Goal: Task Accomplishment & Management: Use online tool/utility

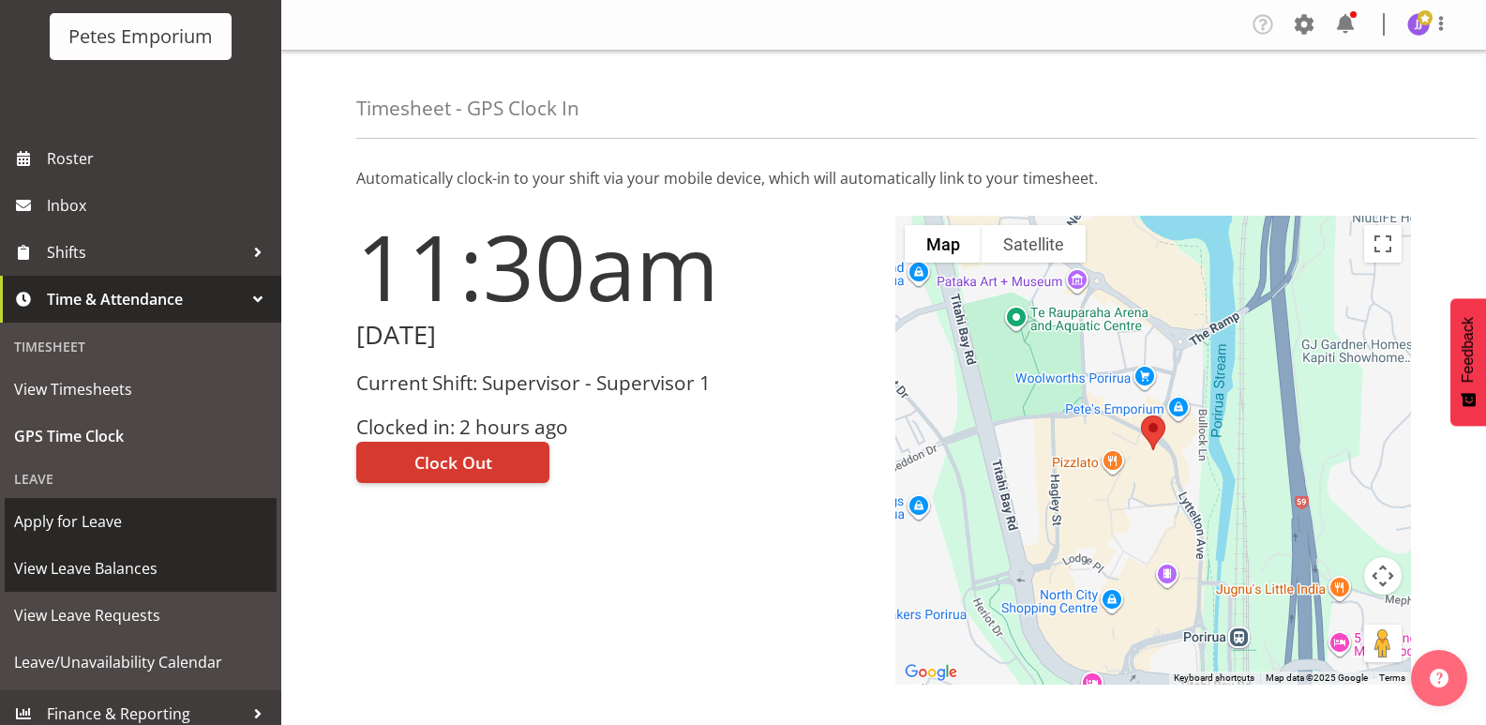
scroll to position [134, 0]
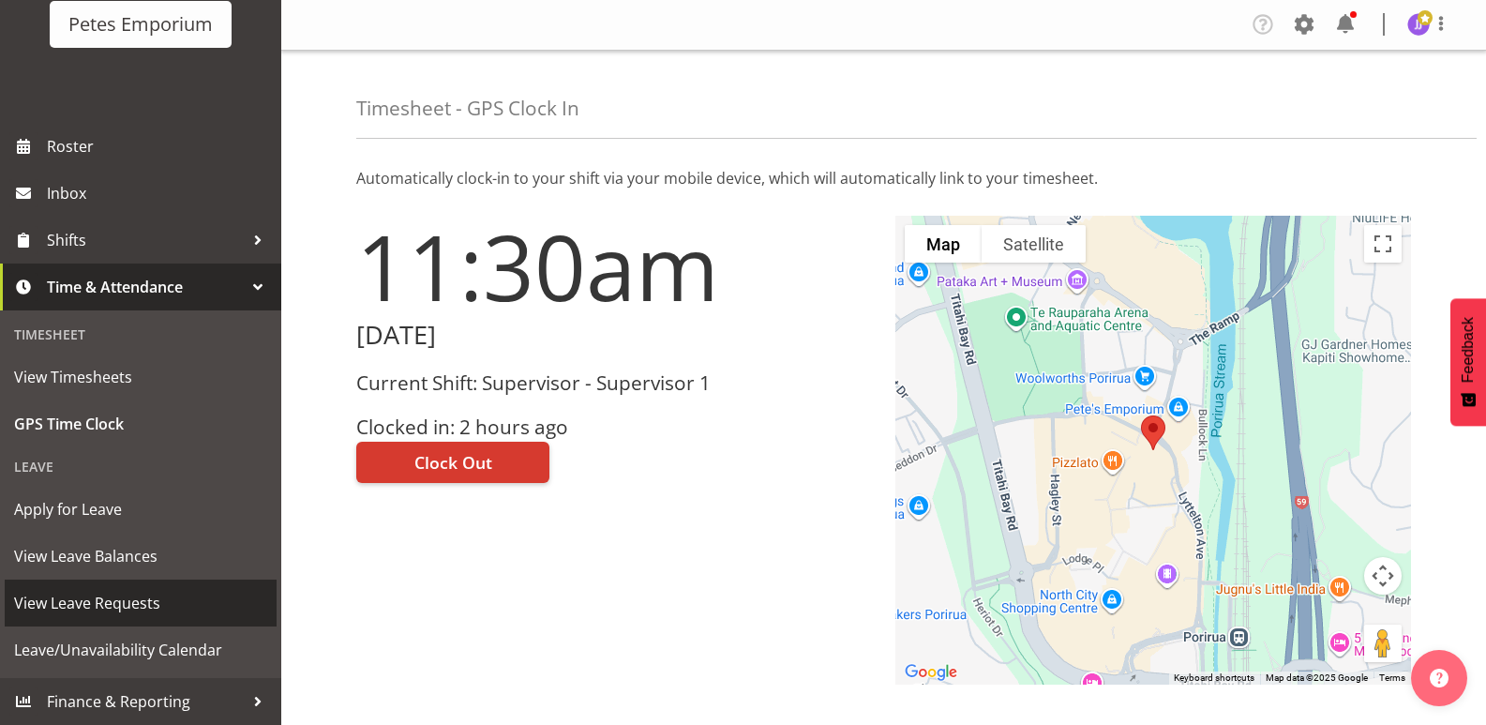
click at [155, 607] on span "View Leave Requests" at bounding box center [140, 603] width 253 height 28
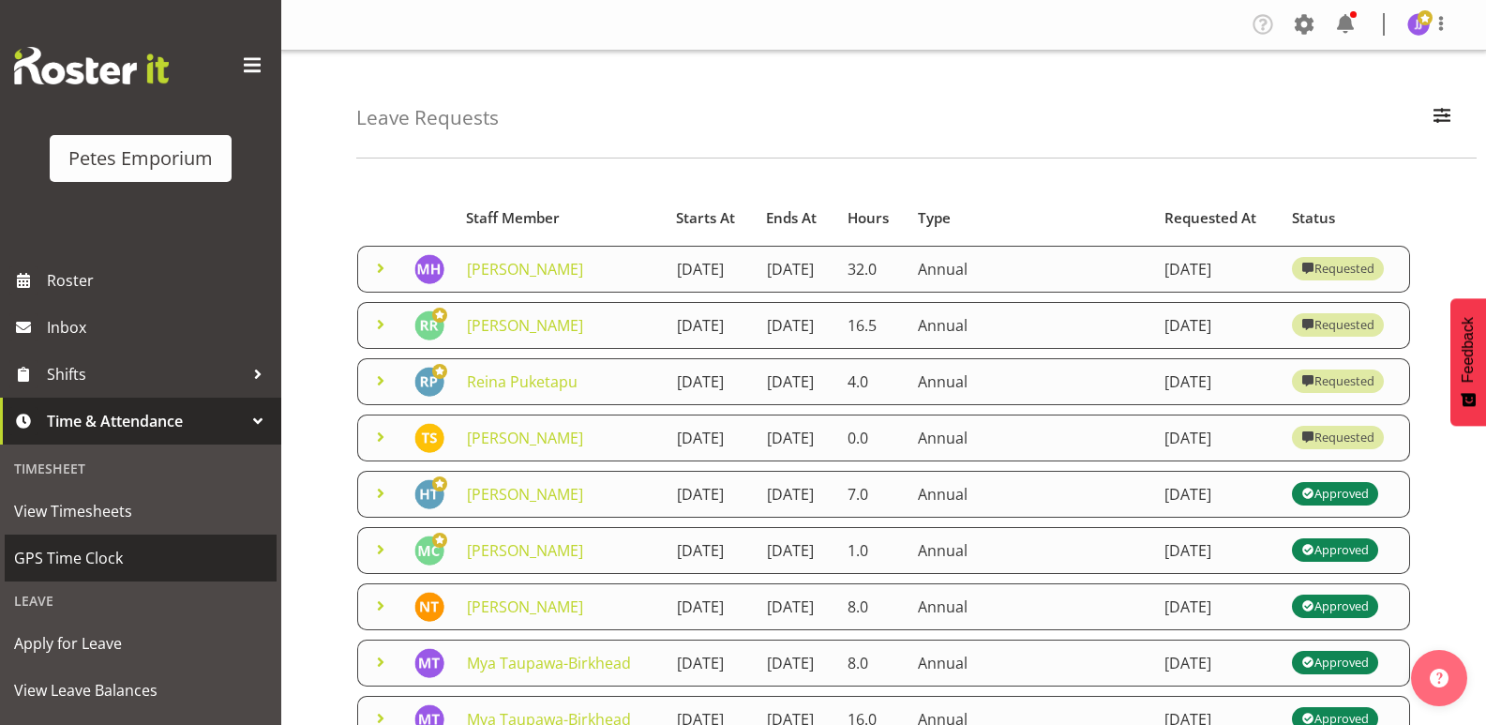
click at [133, 564] on span "GPS Time Clock" at bounding box center [140, 558] width 253 height 28
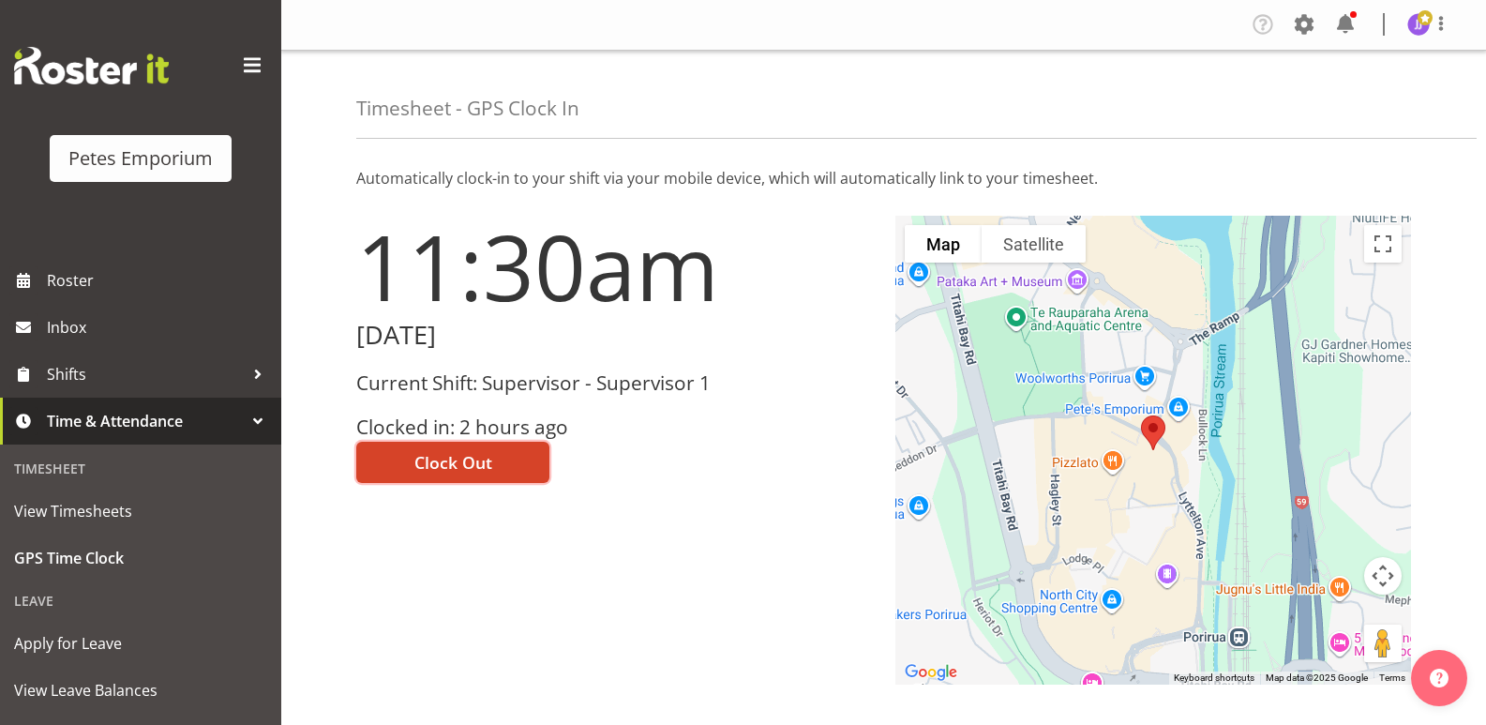
click at [423, 465] on span "Clock Out" at bounding box center [454, 462] width 78 height 24
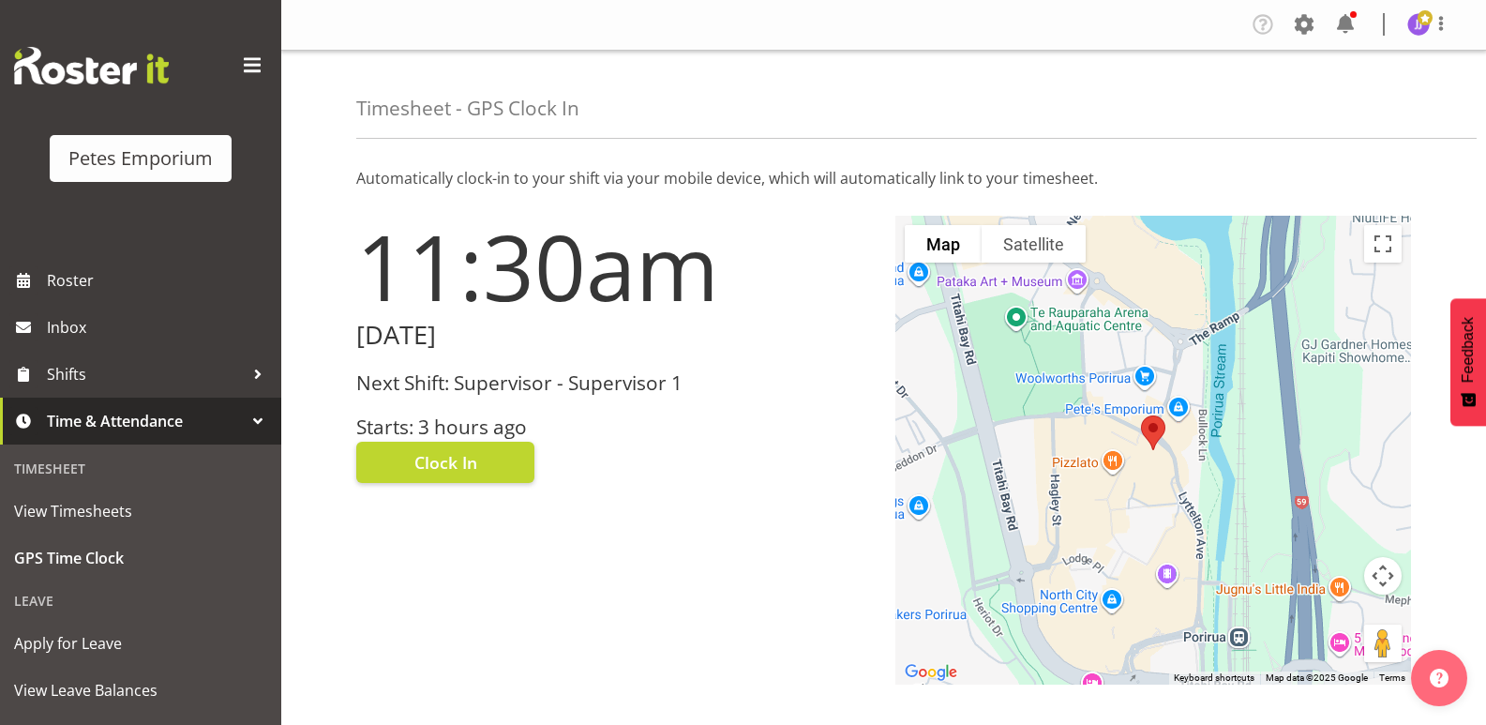
click at [1415, 35] on img at bounding box center [1419, 24] width 23 height 23
click at [1368, 96] on link "Log Out" at bounding box center [1363, 99] width 180 height 34
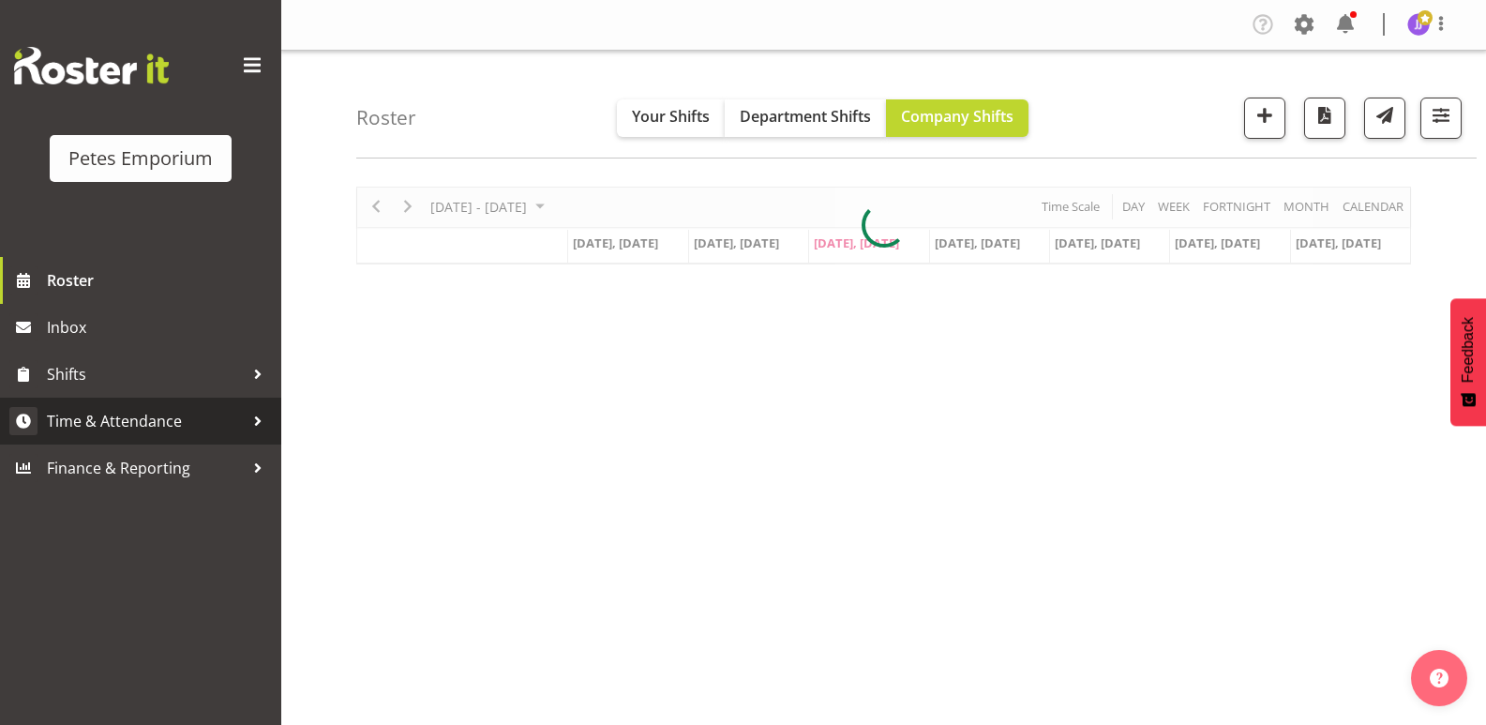
click at [147, 417] on span "Time & Attendance" at bounding box center [145, 421] width 197 height 28
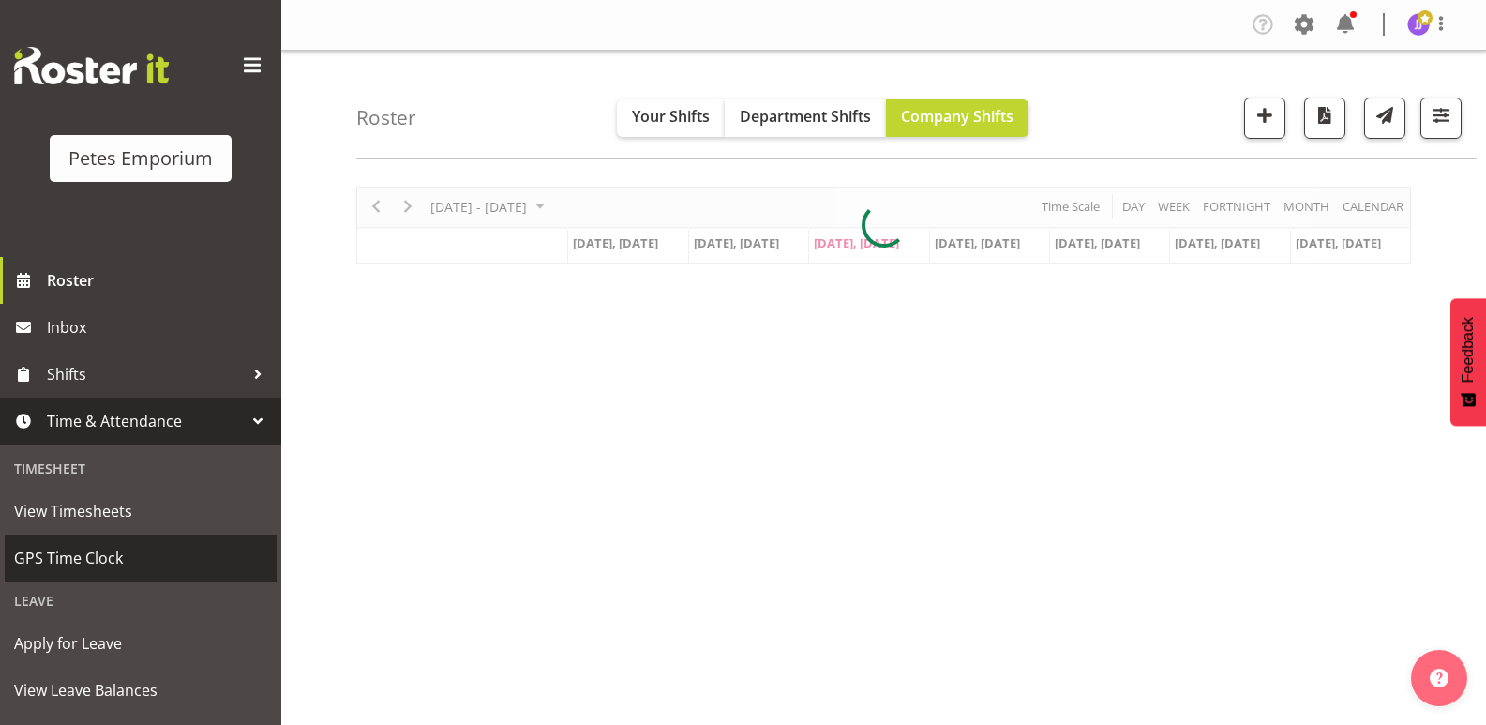
click at [128, 555] on span "GPS Time Clock" at bounding box center [140, 558] width 253 height 28
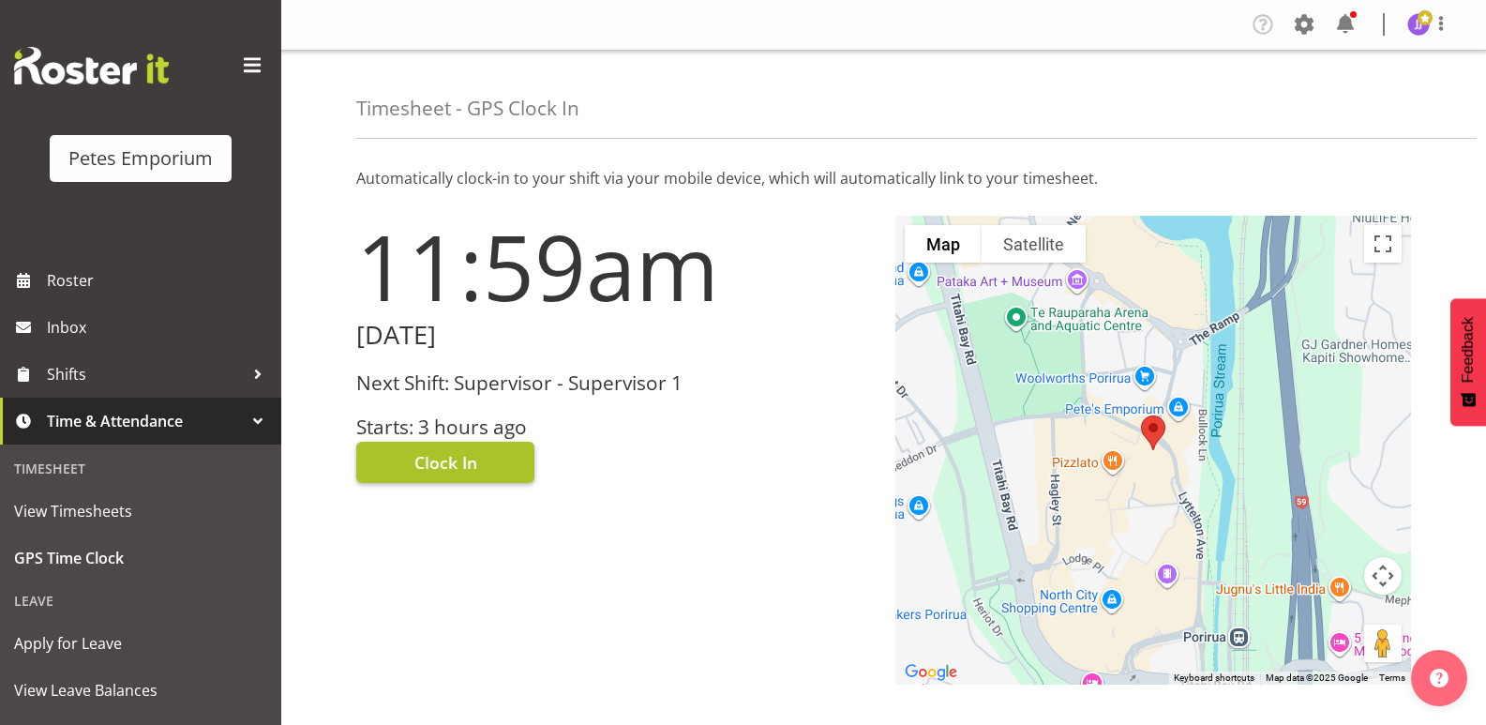
click at [442, 456] on span "Clock In" at bounding box center [446, 462] width 63 height 24
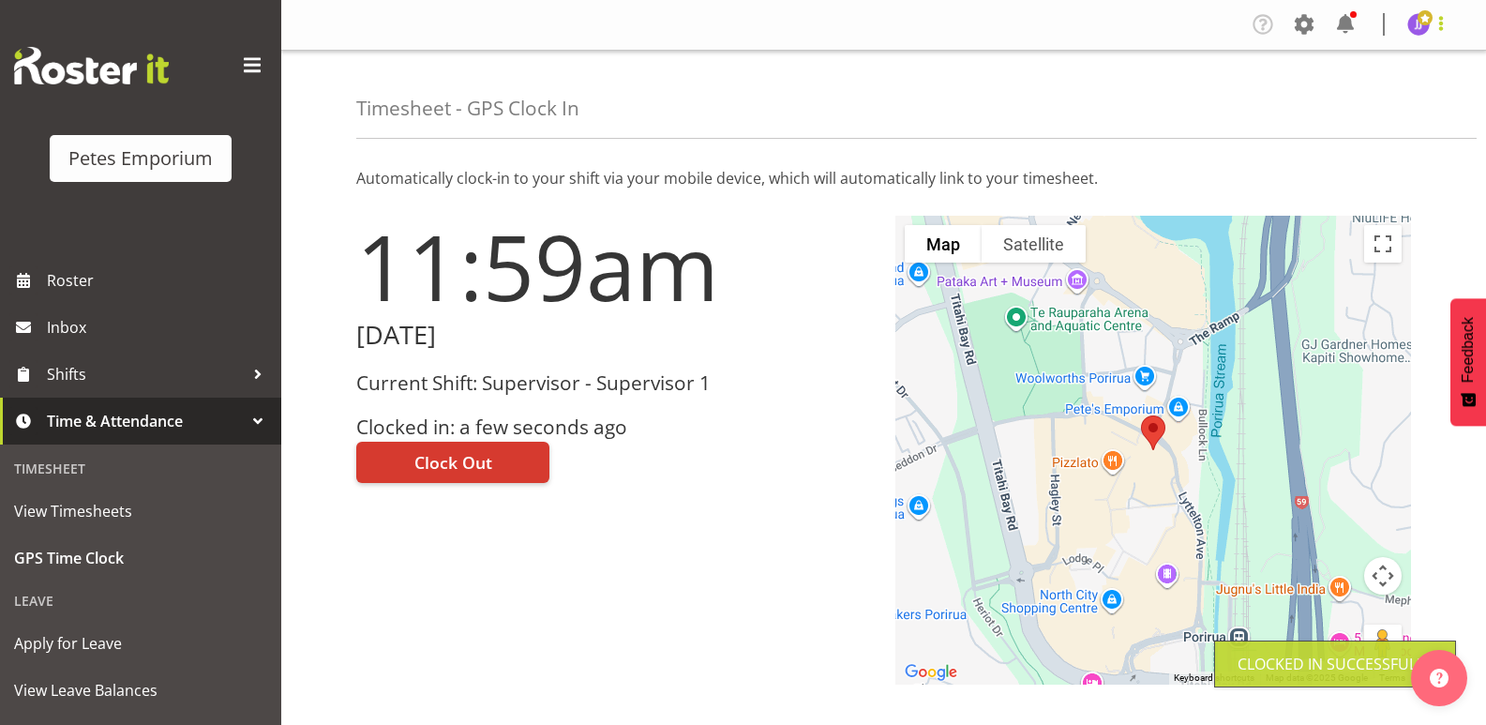
click at [1432, 35] on span at bounding box center [1441, 23] width 23 height 23
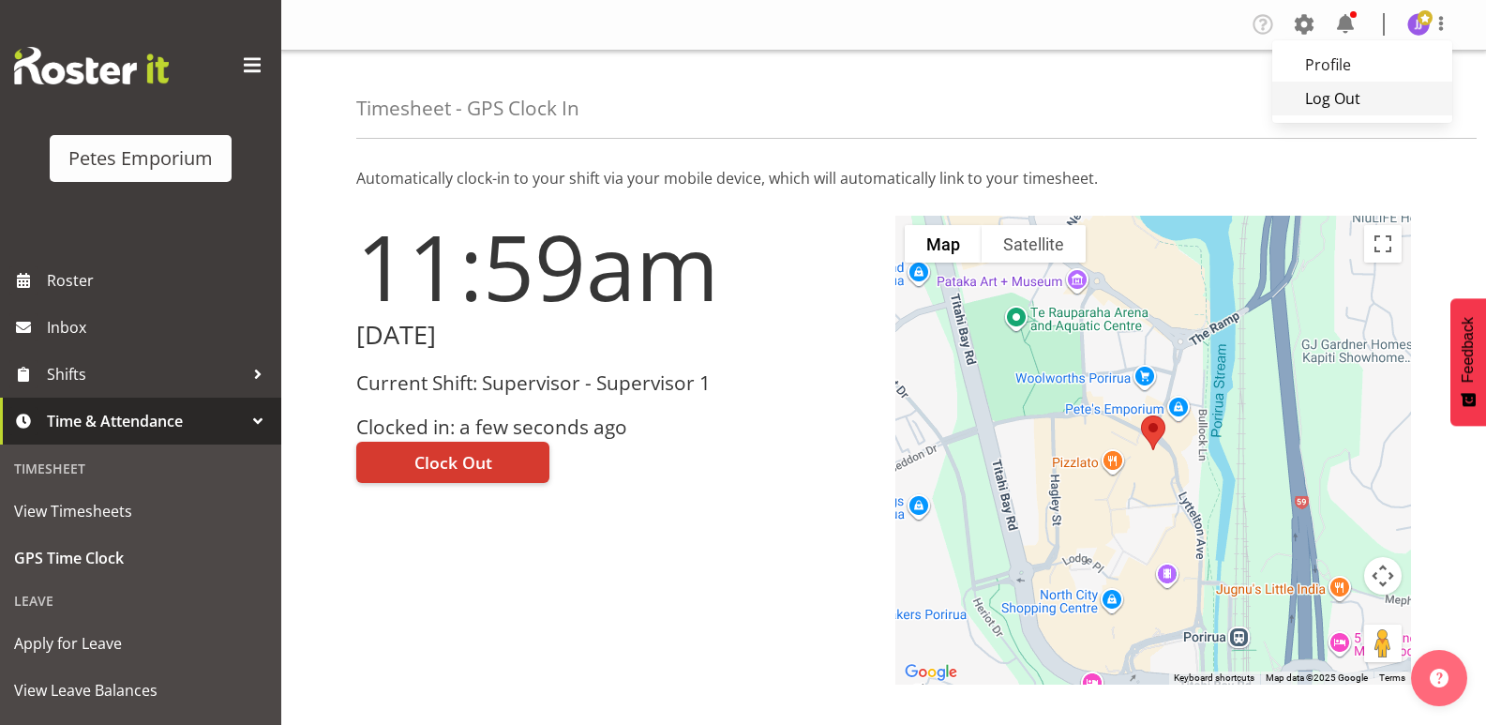
click at [1366, 98] on link "Log Out" at bounding box center [1363, 99] width 180 height 34
